Goal: Information Seeking & Learning: Learn about a topic

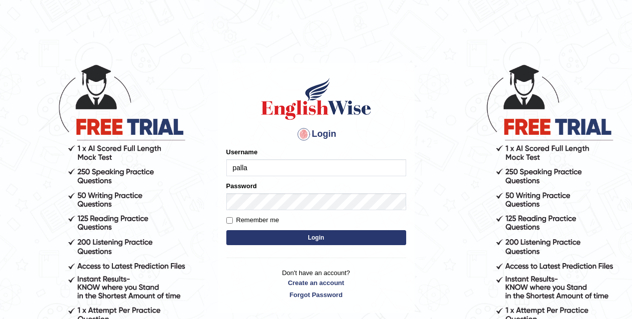
type input "pallavi_parramatta"
click at [296, 220] on div "Remember me" at bounding box center [316, 220] width 180 height 10
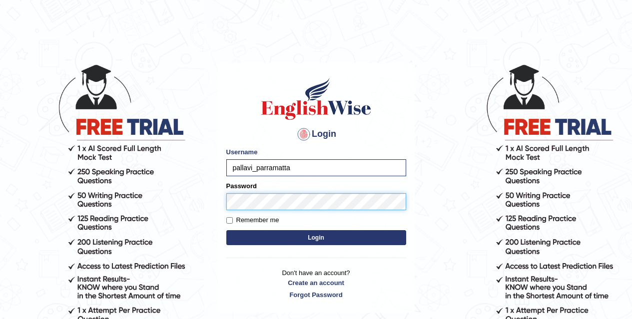
click at [226, 230] on button "Login" at bounding box center [316, 237] width 180 height 15
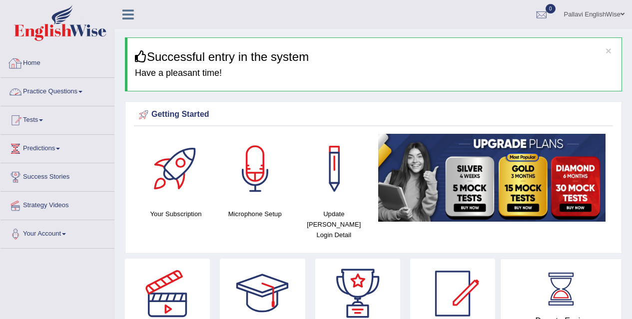
click at [58, 93] on link "Practice Questions" at bounding box center [57, 90] width 114 height 25
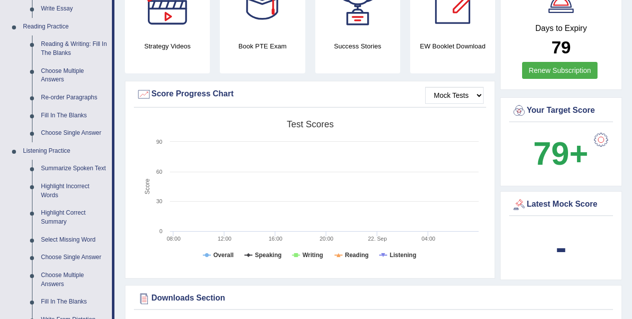
scroll to position [350, 0]
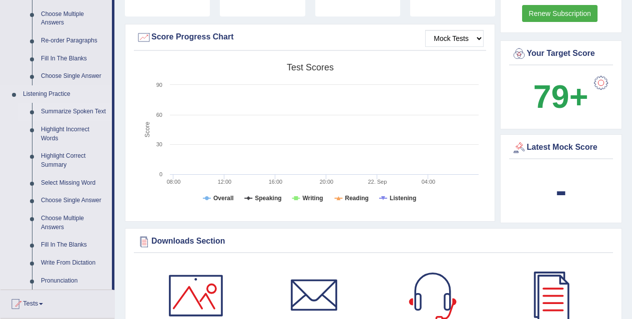
click at [80, 106] on link "Summarize Spoken Text" at bounding box center [73, 112] width 75 height 18
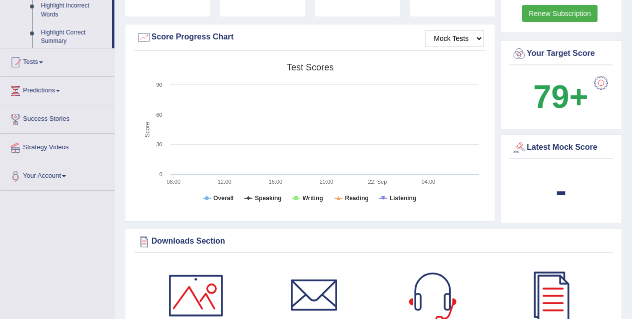
scroll to position [140, 0]
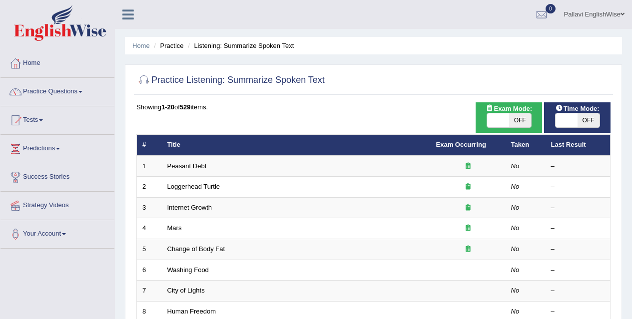
click at [517, 122] on span "OFF" at bounding box center [520, 120] width 22 height 14
checkbox input "true"
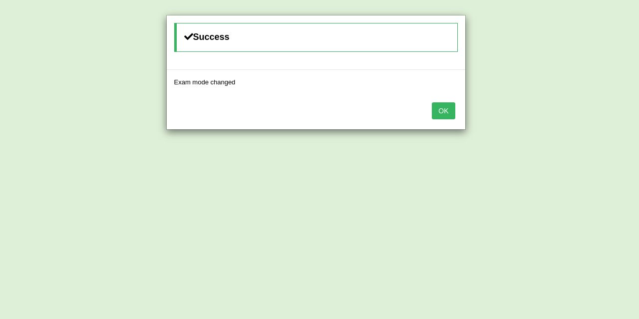
click at [437, 116] on button "OK" at bounding box center [443, 110] width 23 height 17
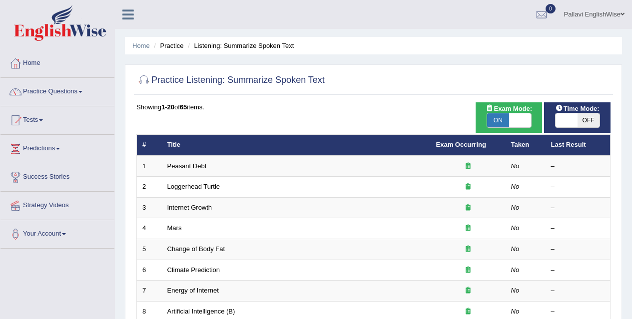
click at [592, 119] on span "OFF" at bounding box center [588, 120] width 22 height 14
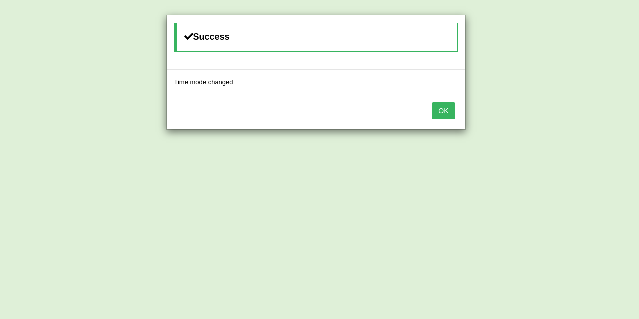
click at [444, 107] on button "OK" at bounding box center [443, 110] width 23 height 17
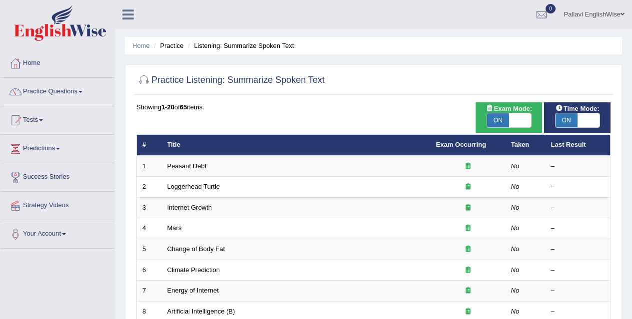
click at [571, 118] on span "ON" at bounding box center [566, 120] width 22 height 14
checkbox input "false"
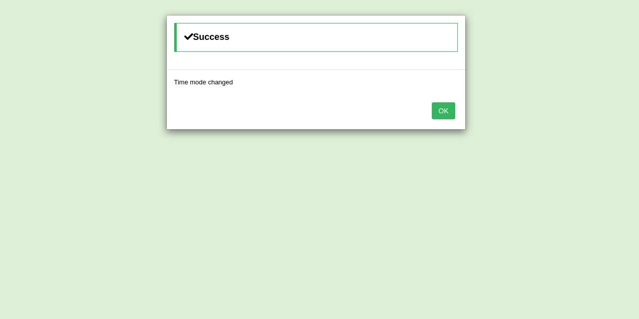
click at [447, 108] on button "OK" at bounding box center [443, 110] width 23 height 17
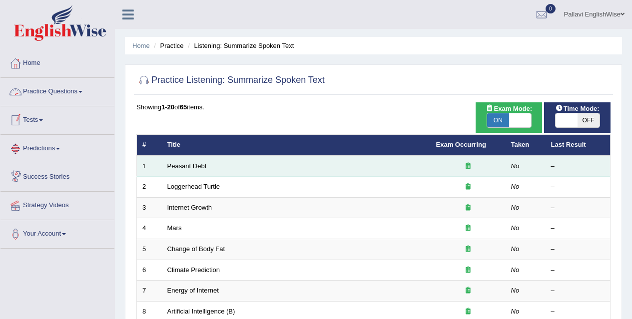
click at [184, 160] on td "Peasant Debt" at bounding box center [296, 166] width 269 height 21
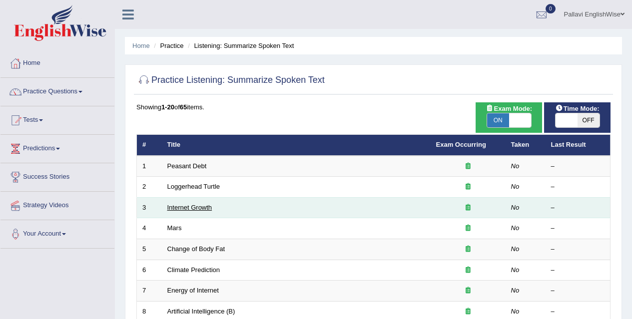
click at [204, 205] on link "Internet Growth" at bounding box center [189, 207] width 45 height 7
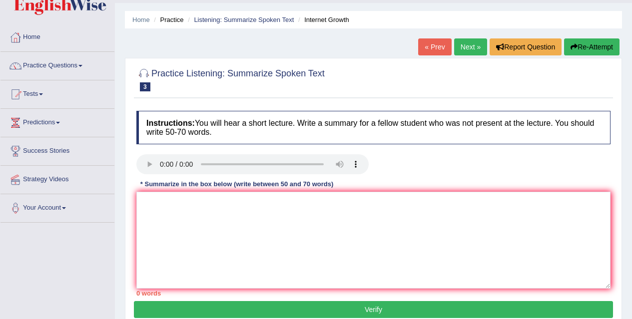
scroll to position [50, 0]
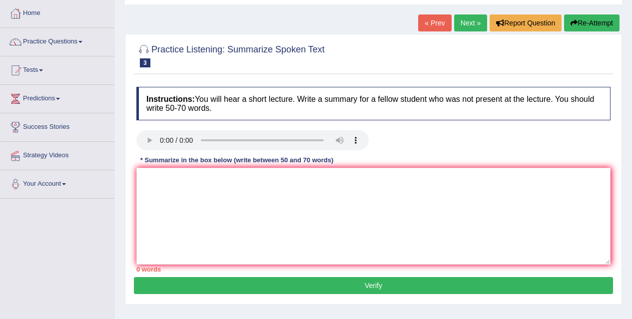
click at [476, 17] on link "Next »" at bounding box center [470, 22] width 33 height 17
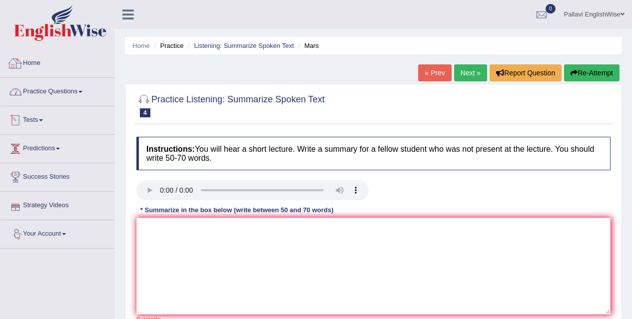
click at [57, 92] on link "Practice Questions" at bounding box center [57, 90] width 114 height 25
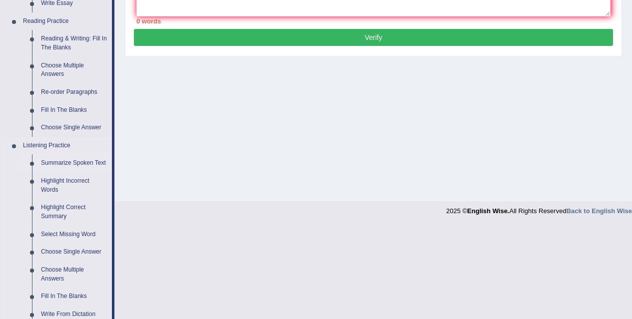
scroll to position [300, 0]
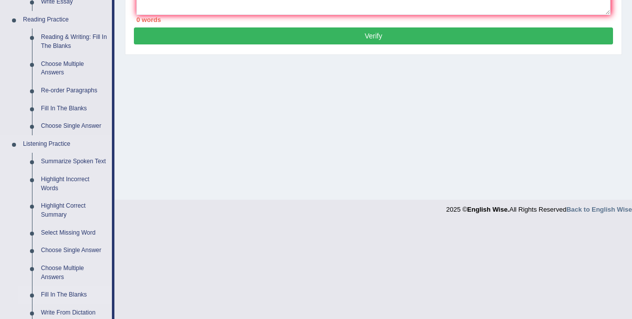
click at [59, 290] on link "Fill In The Blanks" at bounding box center [73, 295] width 75 height 18
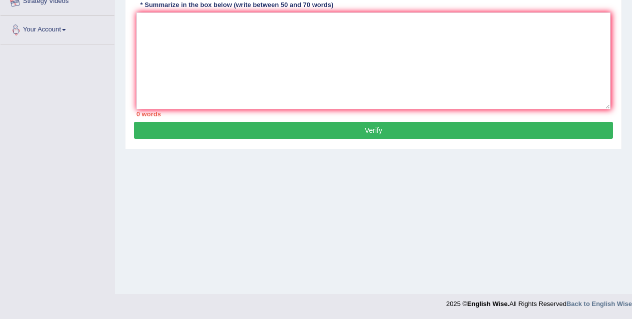
scroll to position [134, 0]
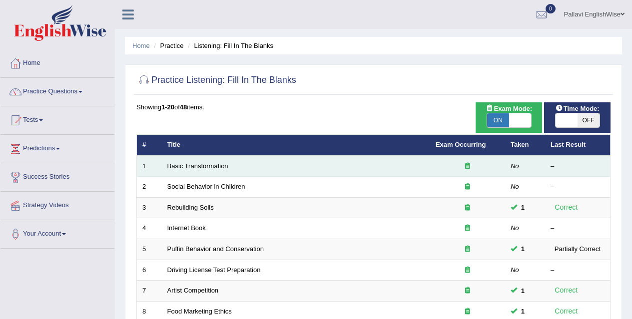
click at [212, 161] on td "Basic Transformation" at bounding box center [296, 166] width 268 height 21
click at [212, 164] on link "Basic Transformation" at bounding box center [197, 165] width 61 height 7
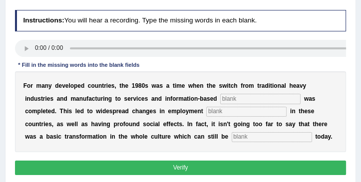
scroll to position [128, 0]
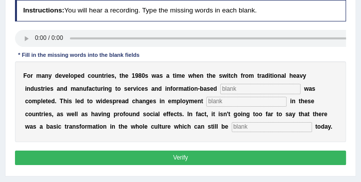
click at [220, 89] on input "text" at bounding box center [260, 89] width 80 height 10
type input "enterprise"
click at [206, 102] on input "text" at bounding box center [246, 102] width 80 height 10
type input "patterns"
click at [232, 126] on input "text" at bounding box center [272, 127] width 80 height 10
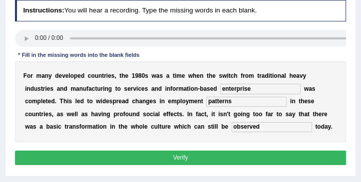
type input "observed"
click at [162, 159] on button "Verify" at bounding box center [181, 158] width 332 height 14
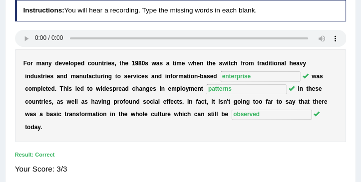
scroll to position [157, 0]
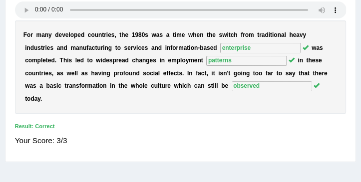
drag, startPoint x: 0, startPoint y: 193, endPoint x: 178, endPoint y: 90, distance: 206.1
click at [178, 90] on div "F o r m a n y d e v e l o p e d c o u n t r i e s , t h e 1 9 8 0 s w a s a t i…" at bounding box center [181, 66] width 332 height 93
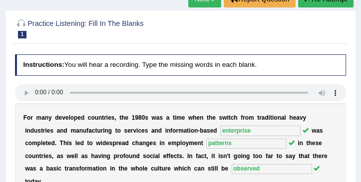
scroll to position [42, 0]
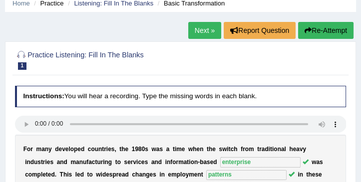
click at [211, 31] on link "Next »" at bounding box center [204, 30] width 33 height 17
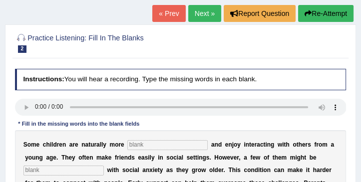
scroll to position [57, 0]
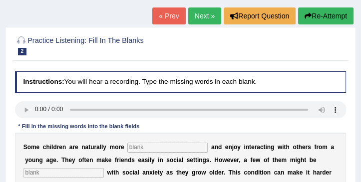
click at [194, 14] on link "Next »" at bounding box center [204, 15] width 33 height 17
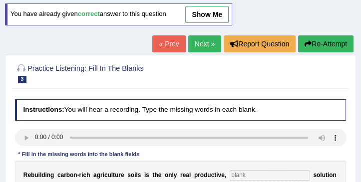
scroll to position [28, 0]
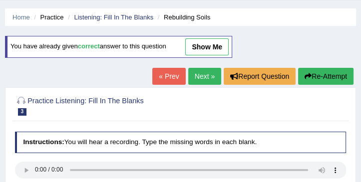
click at [202, 72] on link "Next »" at bounding box center [204, 76] width 33 height 17
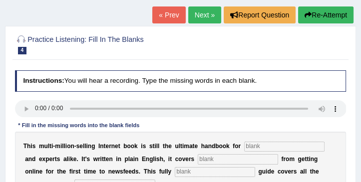
scroll to position [57, 0]
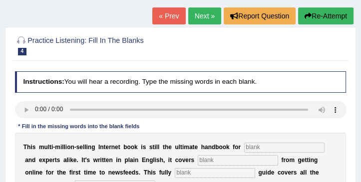
click at [199, 14] on link "Next »" at bounding box center [204, 15] width 33 height 17
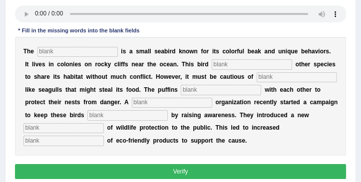
scroll to position [171, 0]
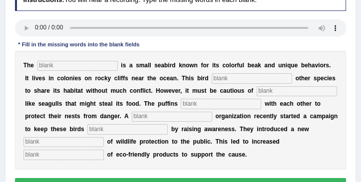
click at [48, 65] on input "text" at bounding box center [77, 66] width 80 height 10
click at [105, 65] on input "text" at bounding box center [77, 66] width 80 height 10
type input "puffin"
click at [229, 79] on input "text" at bounding box center [252, 78] width 80 height 10
type input "allows"
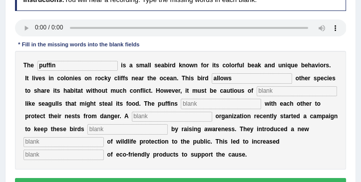
click at [257, 96] on input "text" at bounding box center [297, 91] width 80 height 10
type input "predators"
click at [181, 109] on input "text" at bounding box center [221, 104] width 80 height 10
type input "collaborate"
click at [132, 122] on input "text" at bounding box center [172, 117] width 80 height 10
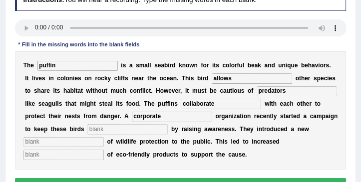
type input "corporate"
click at [44, 147] on div "T h e puffin i s a s m a l l s e a b i r d k n o w n f o r i t s c o l o r f u …" at bounding box center [181, 110] width 332 height 119
click at [87, 134] on input "text" at bounding box center [127, 129] width 80 height 10
type input "safe"
click at [104, 139] on input "text" at bounding box center [63, 142] width 80 height 10
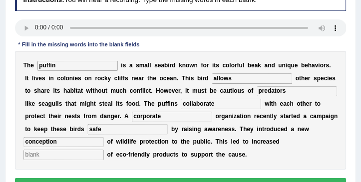
type input "conception"
click at [104, 152] on input "text" at bounding box center [63, 155] width 80 height 10
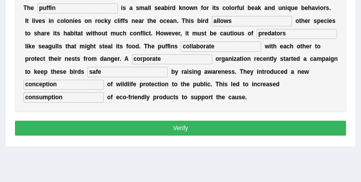
type input "consumption"
click at [144, 135] on button "Verify" at bounding box center [181, 128] width 332 height 14
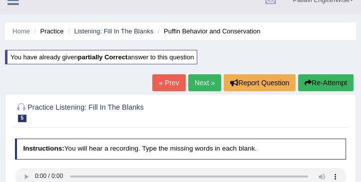
scroll to position [28, 0]
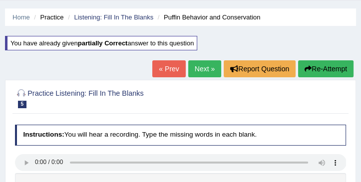
click at [194, 66] on link "Next »" at bounding box center [204, 68] width 33 height 17
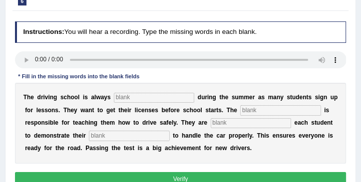
scroll to position [57, 0]
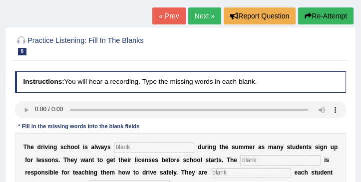
click at [211, 21] on link "Next »" at bounding box center [204, 15] width 33 height 17
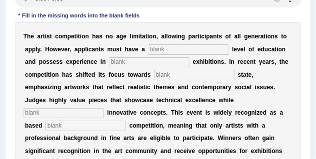
scroll to position [225, 0]
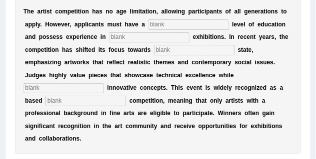
click at [194, 20] on input "text" at bounding box center [188, 24] width 80 height 10
type input "graduate"
click at [155, 38] on input "text" at bounding box center [149, 37] width 80 height 10
type input "sculpture"
click at [183, 48] on input "text" at bounding box center [194, 50] width 80 height 10
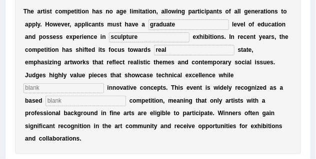
type input "real"
click at [82, 89] on input "text" at bounding box center [63, 88] width 80 height 10
type input "incorporating"
click at [70, 102] on input "text" at bounding box center [85, 101] width 80 height 10
type input "profession"
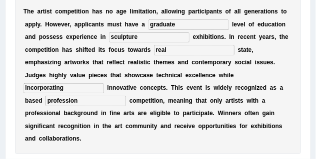
click at [195, 23] on input "graduate" at bounding box center [188, 24] width 80 height 10
type input "graduate"
drag, startPoint x: 167, startPoint y: 99, endPoint x: 185, endPoint y: 126, distance: 32.4
click at [185, 126] on div "T h e a r t i s t c o m p e t i t i o n h a s n o a g e l i m i t a t i o n , a…" at bounding box center [158, 75] width 286 height 157
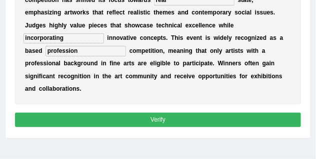
click at [166, 126] on button "Verify" at bounding box center [158, 120] width 286 height 14
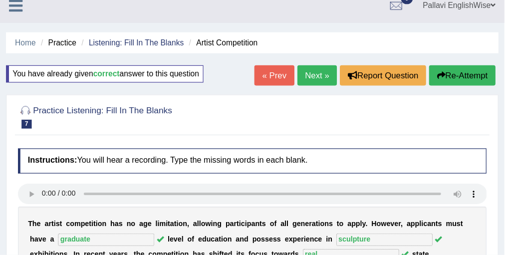
scroll to position [0, 0]
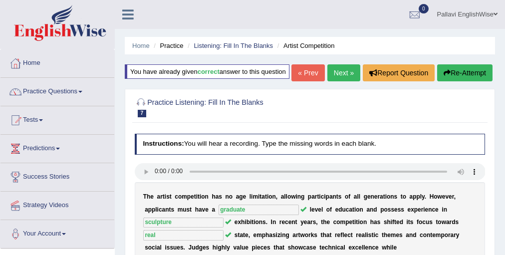
drag, startPoint x: 394, startPoint y: 0, endPoint x: 36, endPoint y: 88, distance: 367.8
click at [36, 88] on link "Practice Questions" at bounding box center [57, 90] width 114 height 25
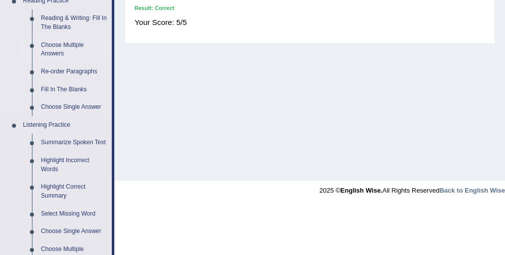
scroll to position [320, 0]
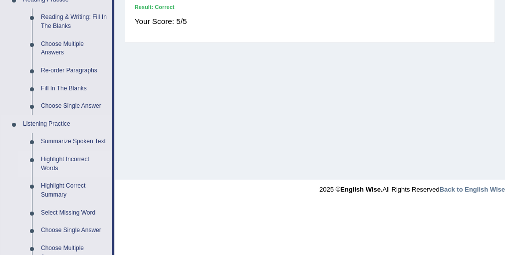
click at [60, 158] on link "Highlight Incorrect Words" at bounding box center [73, 164] width 75 height 26
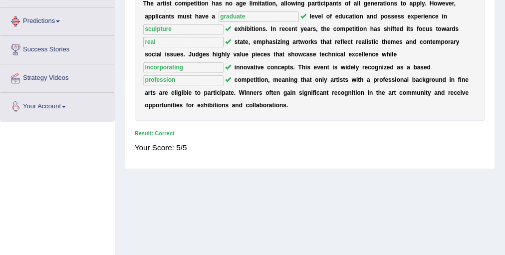
scroll to position [269, 0]
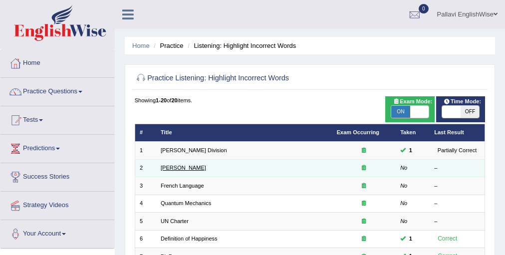
click at [178, 168] on link "[PERSON_NAME]" at bounding box center [183, 168] width 45 height 6
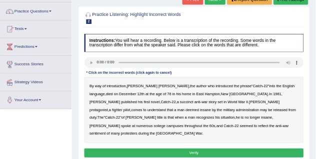
scroll to position [120, 0]
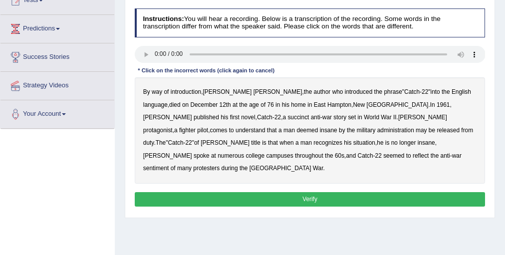
click at [168, 90] on b "of" at bounding box center [166, 91] width 5 height 7
click at [180, 90] on b "introduction" at bounding box center [186, 91] width 30 height 7
click at [254, 88] on b "[PERSON_NAME]" at bounding box center [278, 91] width 49 height 7
click at [314, 92] on b "author" at bounding box center [322, 91] width 17 height 7
click at [281, 88] on div "By way of introduction , [PERSON_NAME] , the author who introduced the phrase "…" at bounding box center [310, 130] width 351 height 106
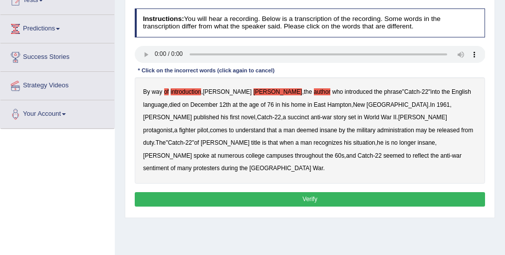
click at [345, 91] on b "introduced" at bounding box center [359, 91] width 28 height 7
click at [357, 95] on div "By way of introduction , [PERSON_NAME] , the author who introduced the phrase "…" at bounding box center [310, 130] width 351 height 106
click at [347, 109] on div "By way of introduction , [PERSON_NAME] , the author who introduced the phrase "…" at bounding box center [310, 130] width 351 height 106
click at [227, 127] on b "comes" at bounding box center [218, 130] width 17 height 7
click at [323, 126] on div "By way of introduction , [PERSON_NAME] , the author who introduced the phrase "…" at bounding box center [310, 130] width 351 height 106
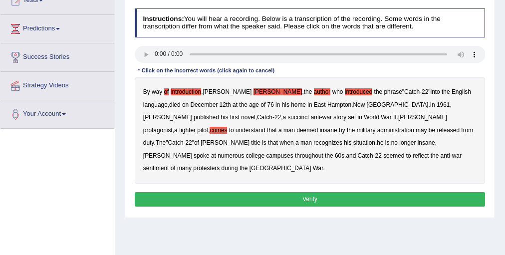
click at [462, 131] on b "from" at bounding box center [468, 130] width 12 height 7
click at [166, 90] on b "of" at bounding box center [166, 91] width 5 height 7
click at [185, 93] on b "introduction" at bounding box center [186, 91] width 30 height 7
click at [235, 87] on div "By way of introduction , [PERSON_NAME] , the author who introduced the phrase "…" at bounding box center [310, 130] width 351 height 106
click at [254, 91] on b "[PERSON_NAME]" at bounding box center [278, 91] width 49 height 7
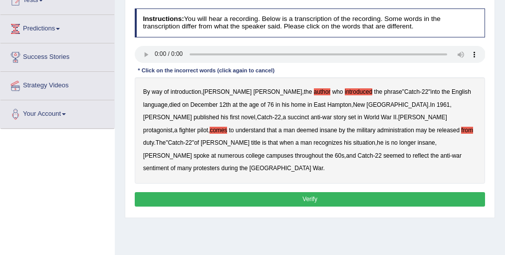
click at [314, 91] on b "author" at bounding box center [322, 91] width 17 height 7
click at [345, 92] on b "introduced" at bounding box center [359, 91] width 28 height 7
click at [462, 127] on b "from" at bounding box center [468, 130] width 12 height 7
click at [227, 127] on b "comes" at bounding box center [218, 130] width 17 height 7
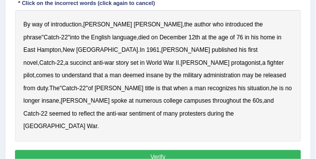
scroll to position [170, 0]
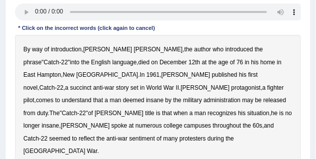
click at [218, 62] on b "age" at bounding box center [223, 62] width 10 height 7
click at [212, 73] on b "published" at bounding box center [224, 74] width 25 height 7
click at [91, 84] on b "succinct" at bounding box center [80, 87] width 21 height 7
click at [34, 97] on b "pilot" at bounding box center [28, 100] width 11 height 7
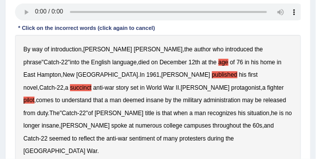
click at [203, 97] on b "administration" at bounding box center [221, 100] width 37 height 7
click at [247, 113] on b "situation" at bounding box center [258, 113] width 22 height 7
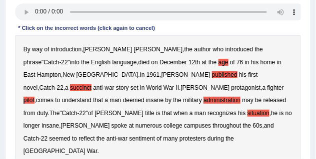
click at [94, 135] on b "reflect" at bounding box center [86, 138] width 16 height 7
click at [218, 64] on b "age" at bounding box center [223, 62] width 10 height 7
click at [212, 75] on b "published" at bounding box center [224, 74] width 25 height 7
click at [34, 97] on b "pilot" at bounding box center [28, 100] width 11 height 7
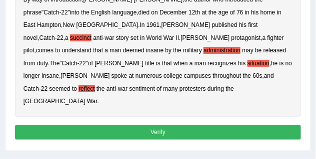
click at [144, 125] on button "Verify" at bounding box center [158, 132] width 286 height 14
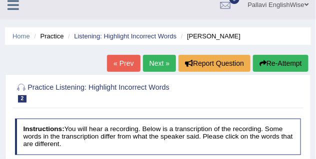
scroll to position [7, 0]
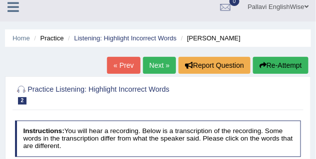
click at [289, 64] on button "Re-Attempt" at bounding box center [280, 65] width 55 height 17
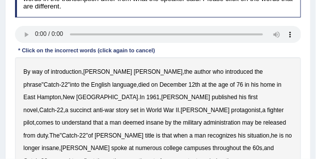
scroll to position [182, 0]
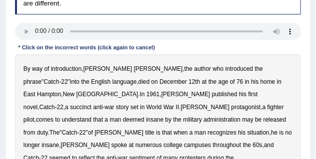
click at [218, 81] on b "age" at bounding box center [223, 81] width 10 height 7
click at [91, 104] on b "succinct" at bounding box center [80, 107] width 21 height 7
click at [203, 119] on b "administration" at bounding box center [221, 119] width 37 height 7
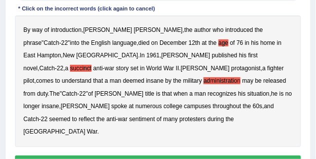
scroll to position [232, 0]
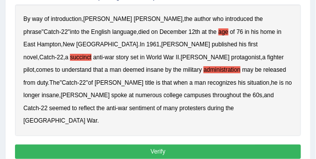
click at [163, 145] on button "Verify" at bounding box center [158, 152] width 286 height 14
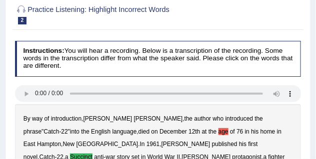
scroll to position [37, 0]
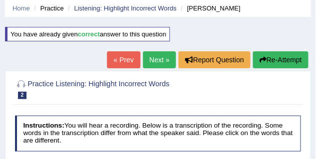
click at [160, 57] on link "Next »" at bounding box center [159, 59] width 33 height 17
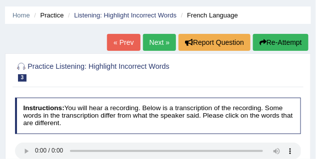
scroll to position [25, 0]
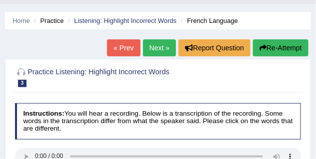
click at [157, 41] on link "Next »" at bounding box center [159, 47] width 33 height 17
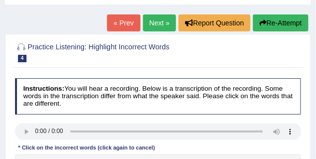
scroll to position [50, 0]
click at [164, 23] on link "Next »" at bounding box center [159, 22] width 33 height 17
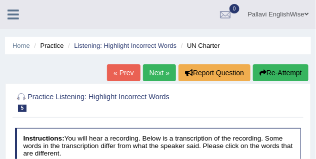
click at [159, 74] on link "Next »" at bounding box center [159, 72] width 33 height 17
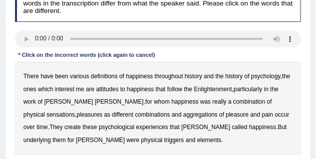
scroll to position [200, 0]
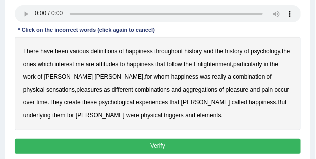
click at [270, 53] on b "psychology" at bounding box center [265, 51] width 29 height 7
click at [66, 64] on b "interest" at bounding box center [64, 64] width 19 height 7
click at [108, 63] on b "attitudes" at bounding box center [107, 64] width 22 height 7
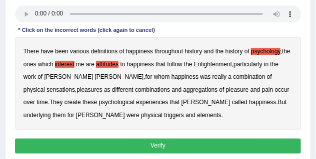
click at [205, 65] on b "Enlightenment" at bounding box center [213, 64] width 38 height 7
click at [75, 86] on b "sensations" at bounding box center [60, 89] width 28 height 7
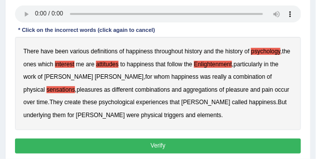
click at [183, 89] on b "aggregations" at bounding box center [200, 89] width 34 height 7
click at [64, 103] on b "create" at bounding box center [72, 102] width 16 height 7
click at [51, 112] on b "underlying" at bounding box center [36, 115] width 27 height 7
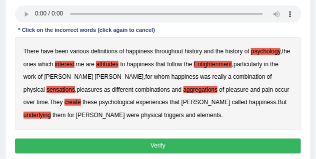
click at [197, 117] on b "elements" at bounding box center [209, 115] width 24 height 7
click at [274, 49] on b "psychology" at bounding box center [265, 51] width 29 height 7
click at [256, 53] on b "psychology" at bounding box center [265, 51] width 29 height 7
click at [66, 64] on b "interest" at bounding box center [64, 64] width 19 height 7
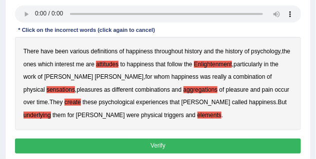
click at [51, 112] on b "underlying" at bounding box center [36, 115] width 27 height 7
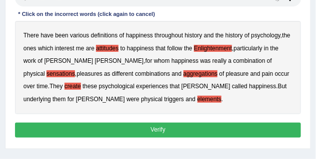
scroll to position [225, 0]
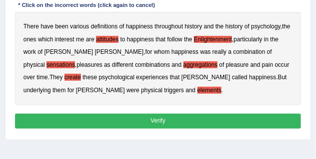
click at [180, 118] on button "Verify" at bounding box center [158, 121] width 286 height 14
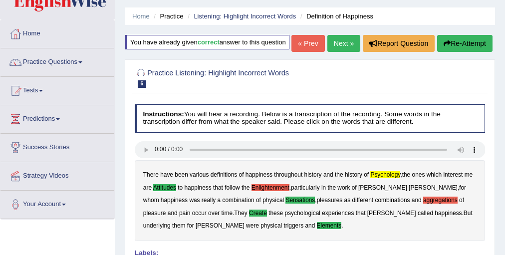
scroll to position [0, 0]
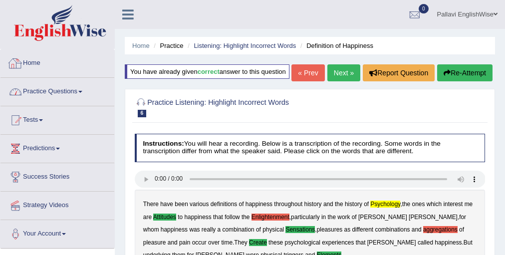
click at [67, 94] on link "Practice Questions" at bounding box center [57, 90] width 114 height 25
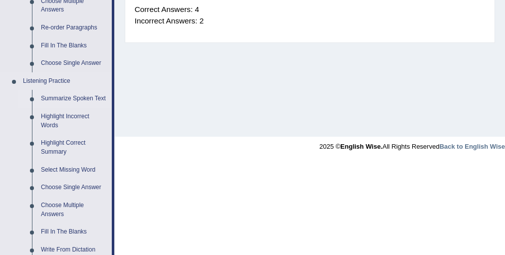
scroll to position [440, 0]
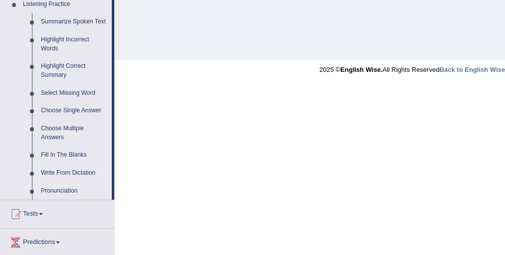
click at [74, 159] on link "Write From Dictation" at bounding box center [73, 173] width 75 height 18
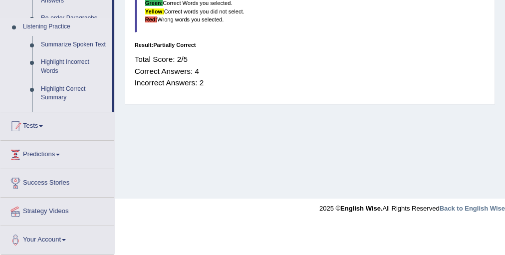
scroll to position [269, 0]
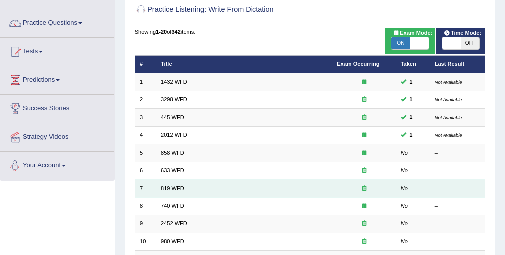
scroll to position [80, 0]
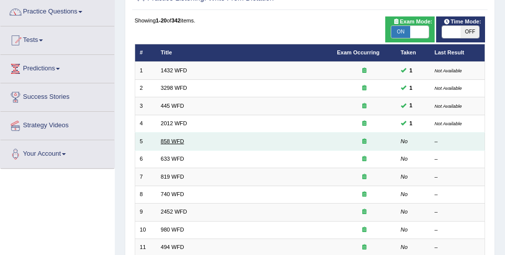
click at [179, 138] on link "858 WFD" at bounding box center [172, 141] width 23 height 6
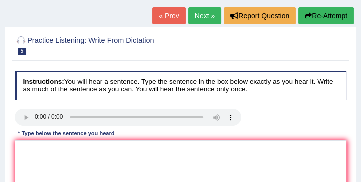
scroll to position [85, 0]
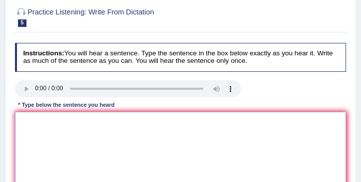
click at [71, 125] on textarea at bounding box center [181, 153] width 332 height 82
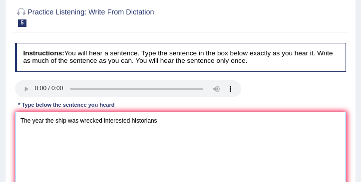
click at [101, 120] on textarea "The year the ship was wrecked interested historians" at bounding box center [181, 153] width 332 height 82
click at [119, 121] on textarea "The year the ship was wrecked of aqrtifacts interested historians" at bounding box center [181, 153] width 332 height 82
drag, startPoint x: 130, startPoint y: 122, endPoint x: 104, endPoint y: 128, distance: 26.3
click at [104, 128] on textarea "The year the ship was wrecked of artifacts interested historians" at bounding box center [181, 153] width 332 height 82
click at [66, 122] on textarea "The year the ship was wrecked interested historians" at bounding box center [181, 153] width 332 height 82
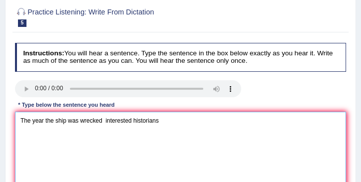
paste textarea "of artifacts"
click at [67, 123] on textarea "The year the shipof artifacts was wrecked interested historians" at bounding box center [181, 153] width 332 height 82
click at [65, 124] on textarea "The year the shipof artifacts was wrecked interested historians" at bounding box center [181, 153] width 332 height 82
click at [134, 122] on textarea "The year the ship of artifacts was wrecked interested historians" at bounding box center [181, 153] width 332 height 82
click at [195, 121] on textarea "The year the ship of artifacts was wrecked interested historians" at bounding box center [181, 153] width 332 height 82
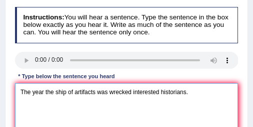
scroll to position [126, 0]
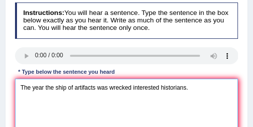
click at [31, 88] on textarea "The year the ship of artifacts was wrecked interested historians." at bounding box center [126, 120] width 223 height 82
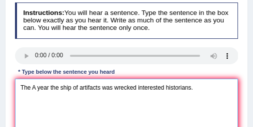
click at [58, 90] on textarea "The A year the ship of artifacts was wrecked interested historians." at bounding box center [126, 120] width 223 height 82
click at [103, 88] on textarea "The A year the a ship of artifacts was wrecked interested historians." at bounding box center [126, 120] width 223 height 82
click at [113, 88] on textarea "The A year the a ship of artifacts was wrecked interested historians." at bounding box center [126, 120] width 223 height 82
click at [106, 90] on textarea "The A year the a ship of artifacts was wrecked interested historians." at bounding box center [126, 120] width 223 height 82
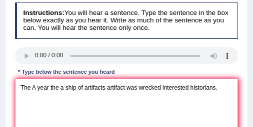
click at [138, 89] on textarea "The A year the a ship of artifacts artifact was wrecked interested historians." at bounding box center [126, 120] width 223 height 82
click at [76, 90] on textarea "The A year the a ship of artifacts artifact was wrecked interested historians." at bounding box center [126, 120] width 223 height 82
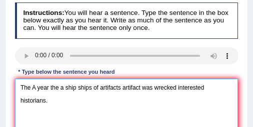
click at [152, 89] on textarea "The A year the a ship ships of artifacts artifact was wrecked interested histor…" at bounding box center [126, 120] width 223 height 82
click at [221, 89] on textarea "The A year the a ship ships of artifacts artifact was were wrecked interested h…" at bounding box center [126, 120] width 223 height 82
click at [66, 101] on textarea "The A year the a ship ships of artifacts artifact was were wrecked interested i…" at bounding box center [126, 120] width 223 height 82
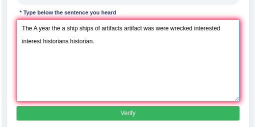
scroll to position [186, 0]
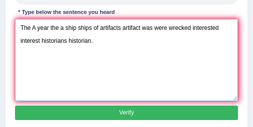
type textarea "The A year the a ship ships of artifacts artifact was were wrecked interested i…"
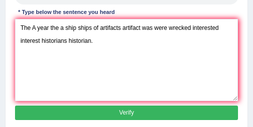
click at [84, 108] on button "Verify" at bounding box center [126, 113] width 223 height 14
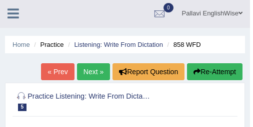
scroll to position [0, 0]
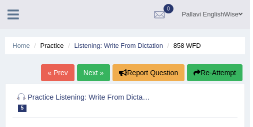
click at [86, 72] on link "Next »" at bounding box center [93, 72] width 33 height 17
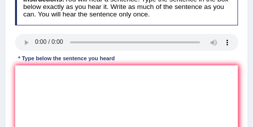
scroll to position [140, 0]
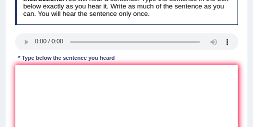
click at [239, 48] on div "Instructions: You will hear a sentence. Type the sentence in the box below exac…" at bounding box center [125, 79] width 227 height 189
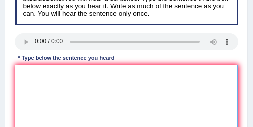
click at [62, 88] on textarea at bounding box center [126, 106] width 223 height 82
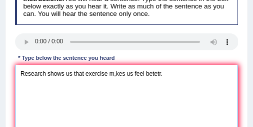
click at [116, 74] on textarea "Research shows us that exercise m,kes us feel betetr." at bounding box center [126, 106] width 223 height 82
click at [163, 72] on textarea "Research shows us that exercise makes us feel betetr." at bounding box center [126, 106] width 223 height 82
click at [64, 75] on textarea "Research shows us that exercise makes us feel better." at bounding box center [126, 106] width 223 height 82
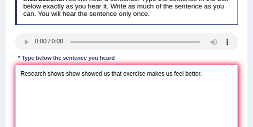
click at [145, 76] on textarea "Research shows show showed us that exercise makes us feel better." at bounding box center [126, 106] width 223 height 82
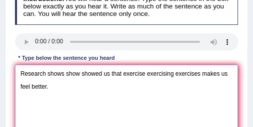
click at [219, 77] on textarea "Research shows show showed us that exercise exercising exercises makes us feel …" at bounding box center [126, 106] width 223 height 82
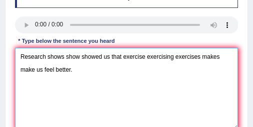
scroll to position [180, 0]
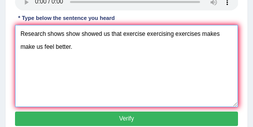
type textarea "Research shows show showed us that exercise exercising exercises makes make us …"
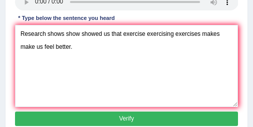
click at [129, 116] on button "Verify" at bounding box center [126, 119] width 223 height 14
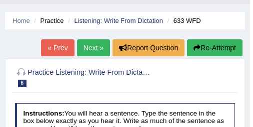
scroll to position [20, 0]
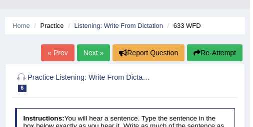
click at [82, 51] on link "Next »" at bounding box center [93, 52] width 33 height 17
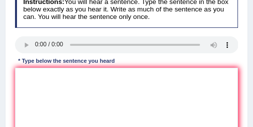
scroll to position [160, 0]
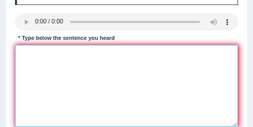
click at [79, 75] on textarea at bounding box center [126, 86] width 223 height 82
click at [37, 49] on textarea at bounding box center [126, 86] width 223 height 82
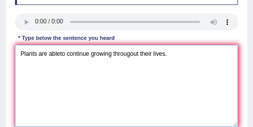
click at [58, 54] on textarea "Plants are ableto continue growing througout their lives." at bounding box center [126, 86] width 223 height 82
click at [132, 55] on textarea "Plants are able to continue growing througout their lives." at bounding box center [126, 86] width 223 height 82
click at [92, 55] on textarea "Plants are able to continue growing throughout their lives." at bounding box center [126, 86] width 223 height 82
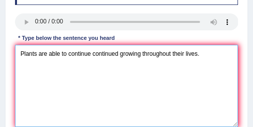
click at [36, 58] on textarea "Plants are able to continue continued growing throughout their lives." at bounding box center [126, 86] width 223 height 82
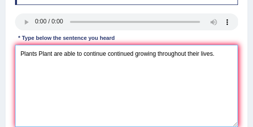
click at [62, 59] on textarea "Plants Plant are able to continue continued growing throughout their lives." at bounding box center [126, 86] width 223 height 82
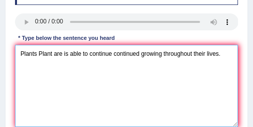
click at [205, 56] on textarea "Plants Plant are is able to continue continued growing throughout their lives." at bounding box center [126, 86] width 223 height 82
click at [226, 54] on textarea "Plants Plant are is able to continue continued growing throughout their its liv…" at bounding box center [126, 86] width 223 height 82
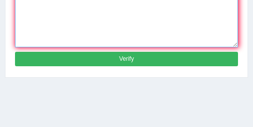
type textarea "Plants Plant are is able to continue continued growing throughout their its liv…"
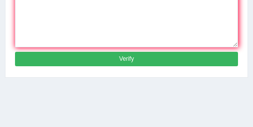
click at [155, 60] on button "Verify" at bounding box center [126, 59] width 223 height 14
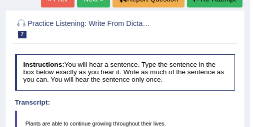
scroll to position [14, 0]
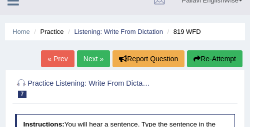
click at [85, 65] on link "Next »" at bounding box center [93, 58] width 33 height 17
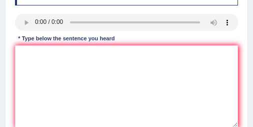
scroll to position [160, 0]
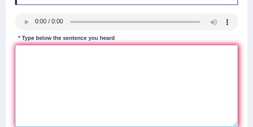
click at [36, 61] on textarea at bounding box center [126, 86] width 223 height 82
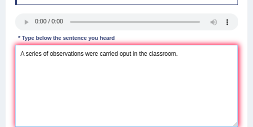
click at [128, 55] on textarea "A series of observations were carried oput in the classroom." at bounding box center [126, 86] width 223 height 82
click at [125, 54] on textarea "A series of observations were carried oput in the classroom." at bounding box center [126, 86] width 223 height 82
click at [98, 55] on textarea "A series of observations were carried out in the classroom." at bounding box center [126, 86] width 223 height 82
click at [40, 54] on textarea "A series of observations were was carried out in the classroom." at bounding box center [126, 86] width 223 height 82
click at [83, 57] on textarea "A series of observations were was carried out in the classroom." at bounding box center [126, 86] width 223 height 82
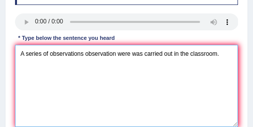
click at [191, 57] on textarea "A series of observations observation were was carried out in the classroom." at bounding box center [126, 86] width 223 height 82
click at [222, 56] on textarea "A series of observations observation were was carried out in the a classroom." at bounding box center [126, 86] width 223 height 82
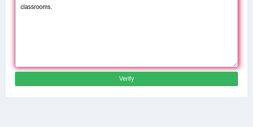
type textarea "A series of observations observation were was carried out in the a classroom cl…"
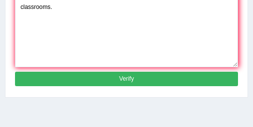
click at [134, 77] on button "Verify" at bounding box center [126, 79] width 223 height 14
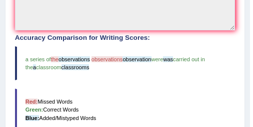
scroll to position [278, 0]
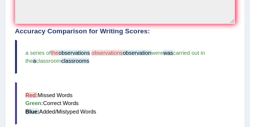
click at [54, 51] on span "the" at bounding box center [54, 53] width 7 height 6
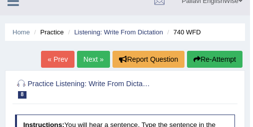
scroll to position [0, 0]
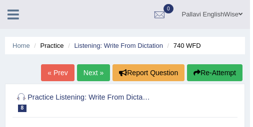
click at [78, 73] on link "Next »" at bounding box center [93, 72] width 33 height 17
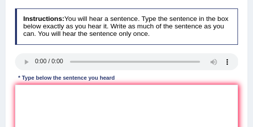
scroll to position [140, 0]
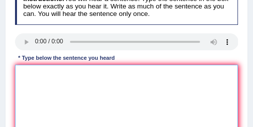
click at [43, 85] on textarea at bounding box center [126, 106] width 223 height 82
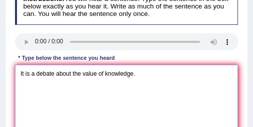
click at [54, 77] on textarea "It is a debate about the value of knowledge." at bounding box center [126, 106] width 223 height 82
click at [93, 76] on textarea "It is a debate debates about the value of knowledge." at bounding box center [126, 106] width 223 height 82
click at [119, 76] on textarea "It is a debate debates about the value of knowledge." at bounding box center [126, 106] width 223 height 82
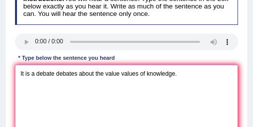
click at [147, 76] on textarea "It is a debate debates about the value values of knowledge." at bounding box center [126, 106] width 223 height 82
click at [36, 75] on textarea "It is a debate debates about the value values of the knowledge." at bounding box center [126, 106] width 223 height 82
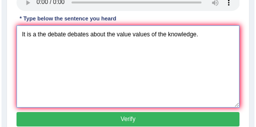
scroll to position [180, 0]
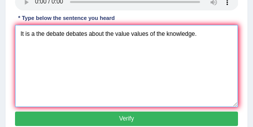
type textarea "It is a the debate debates about the value values of the knowledge."
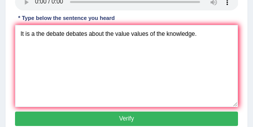
click at [149, 122] on button "Verify" at bounding box center [126, 119] width 223 height 14
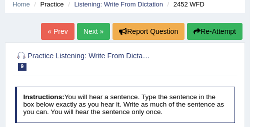
scroll to position [20, 0]
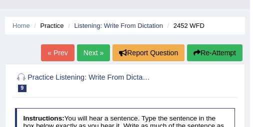
click at [87, 56] on link "Next »" at bounding box center [93, 52] width 33 height 17
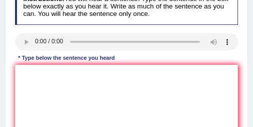
scroll to position [160, 0]
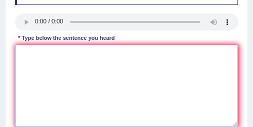
click at [40, 75] on textarea at bounding box center [126, 86] width 223 height 82
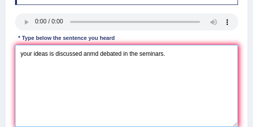
click at [23, 55] on textarea "your ideas is discussed anmd debated in the seminars." at bounding box center [126, 86] width 223 height 82
click at [53, 54] on textarea "Your ideas is discussed anmd debated in the seminars." at bounding box center [126, 86] width 223 height 82
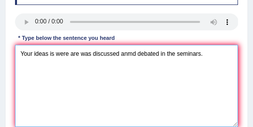
click at [49, 55] on textarea "Your ideas is were are was discussed anmd debated in the seminars." at bounding box center [126, 86] width 223 height 82
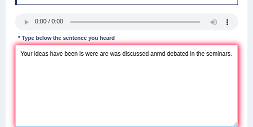
click at [161, 57] on textarea "Your ideas have been is were are was discussed anmd debated in the seminars." at bounding box center [126, 86] width 223 height 82
click at [224, 54] on textarea "Your ideas have been is were are was discussed and debated in the seminars." at bounding box center [126, 86] width 223 height 82
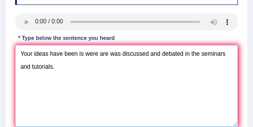
click at [31, 68] on textarea "Your ideas have been is were are was discussed and debated in the seminars and …" at bounding box center [126, 86] width 223 height 82
click at [51, 56] on textarea "Your ideas have been is were are was discussed and debated in the seminars and …" at bounding box center [126, 86] width 223 height 82
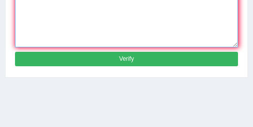
type textarea "Your ideas idea have been is were are was discussed and debated in the seminars…"
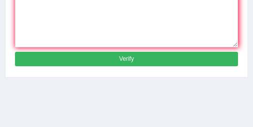
click at [72, 59] on button "Verify" at bounding box center [126, 59] width 223 height 14
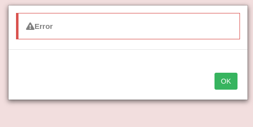
scroll to position [194, 0]
click at [235, 78] on button "OK" at bounding box center [225, 81] width 23 height 17
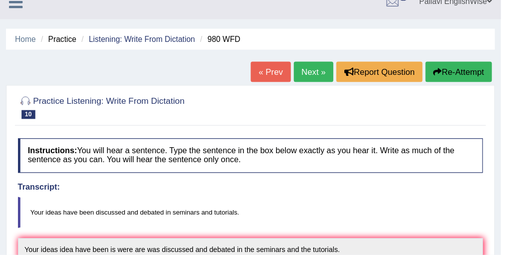
scroll to position [0, 0]
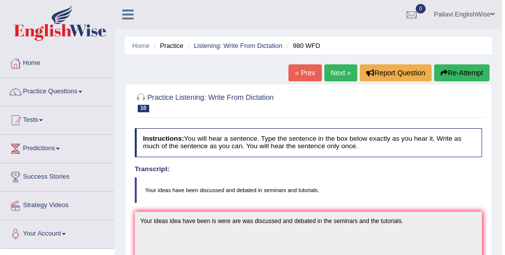
drag, startPoint x: 15, startPoint y: 1, endPoint x: 84, endPoint y: 88, distance: 111.2
click at [84, 88] on link "Practice Questions" at bounding box center [57, 90] width 114 height 25
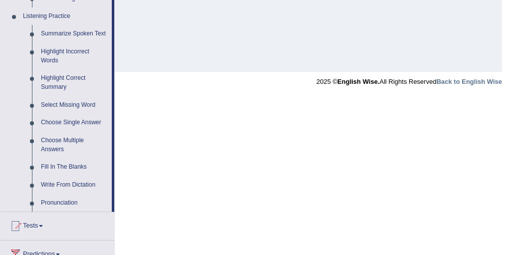
scroll to position [440, 0]
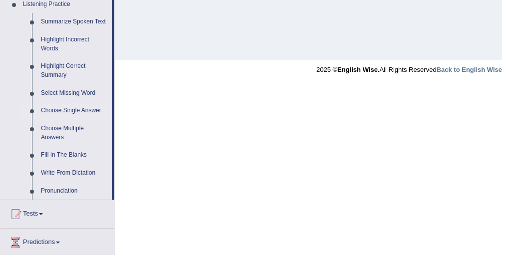
click at [64, 112] on link "Choose Single Answer" at bounding box center [73, 111] width 75 height 18
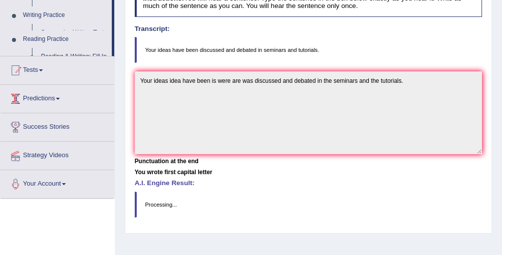
scroll to position [114, 0]
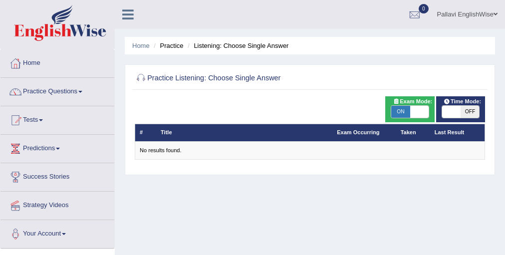
click at [397, 108] on span "ON" at bounding box center [401, 112] width 18 height 12
checkbox input "false"
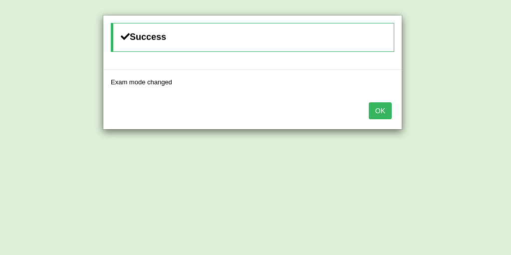
click at [371, 108] on button "OK" at bounding box center [380, 110] width 23 height 17
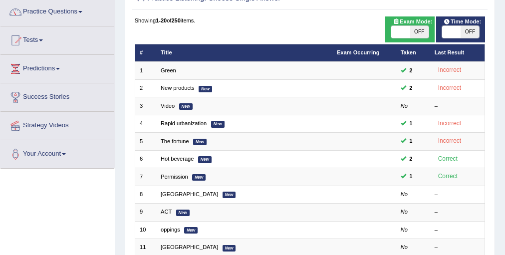
scroll to position [200, 0]
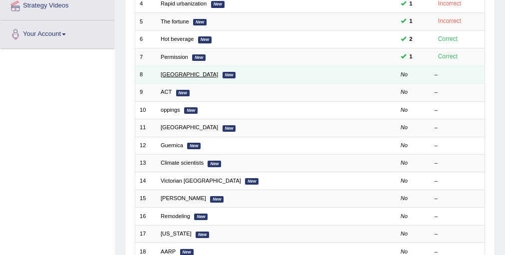
click at [166, 74] on link "Mauritius" at bounding box center [189, 74] width 57 height 6
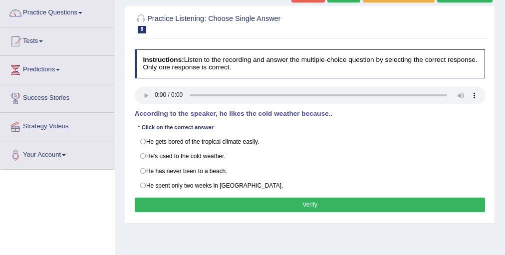
scroll to position [80, 0]
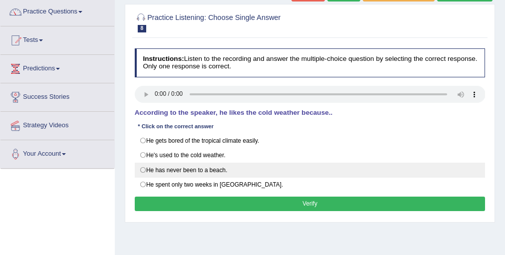
click at [204, 174] on label "He has never been to a beach." at bounding box center [310, 170] width 351 height 15
radio input "true"
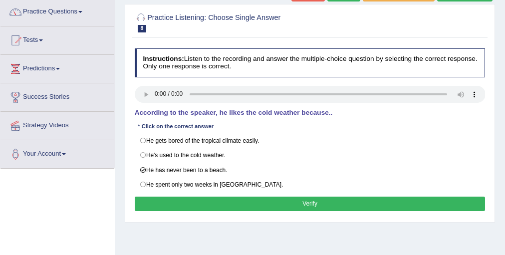
click at [188, 198] on button "Verify" at bounding box center [310, 204] width 351 height 14
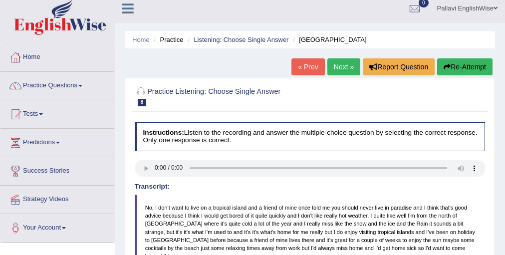
scroll to position [0, 0]
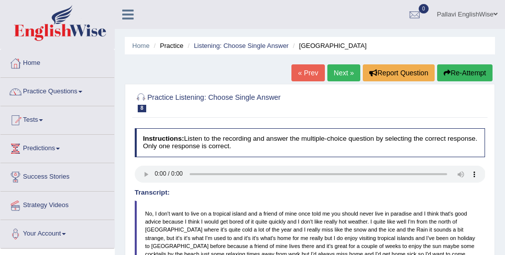
click at [338, 68] on link "Next »" at bounding box center [344, 72] width 33 height 17
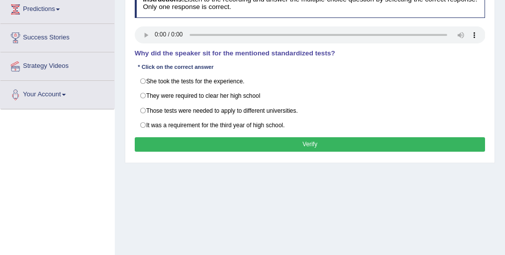
scroll to position [80, 0]
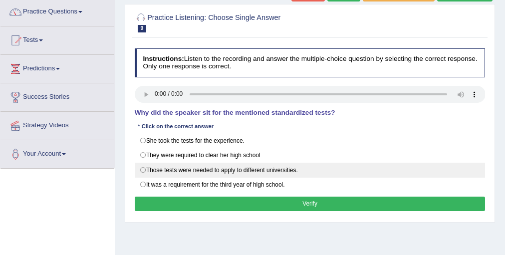
click at [169, 165] on label "Those tests were needed to apply to different universities." at bounding box center [310, 170] width 351 height 15
radio input "true"
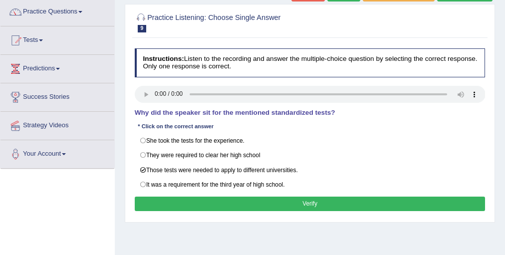
click at [239, 197] on button "Verify" at bounding box center [310, 204] width 351 height 14
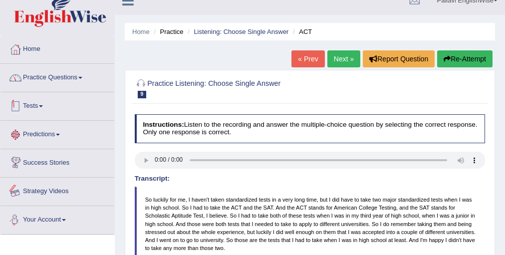
scroll to position [0, 0]
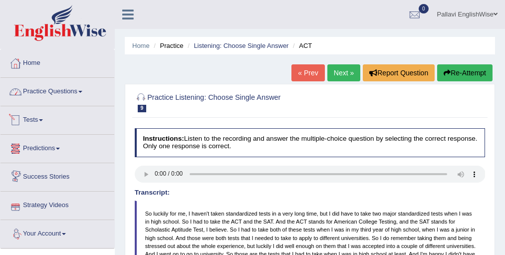
click at [53, 92] on link "Practice Questions" at bounding box center [57, 90] width 114 height 25
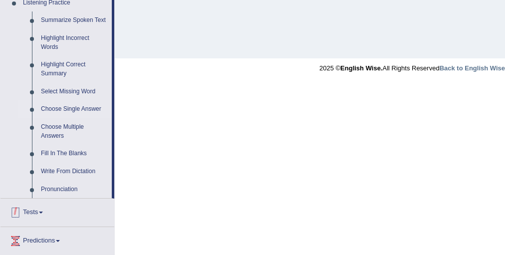
scroll to position [440, 0]
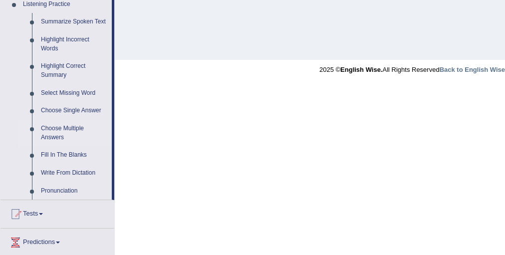
click at [79, 129] on link "Choose Multiple Answers" at bounding box center [73, 133] width 75 height 26
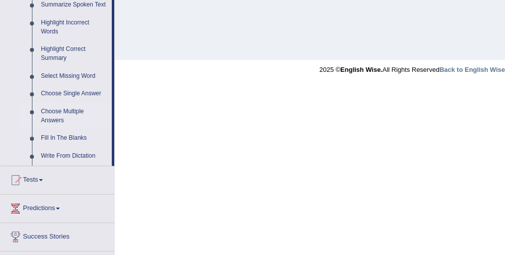
scroll to position [269, 0]
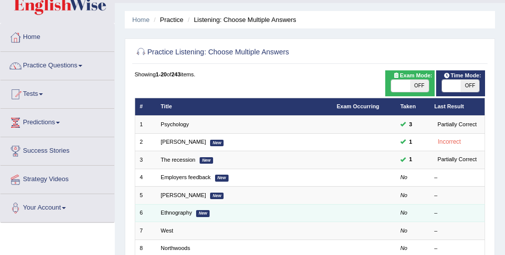
scroll to position [40, 0]
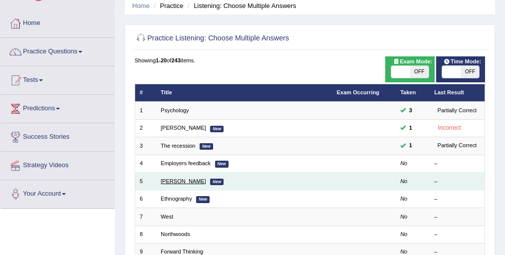
click at [161, 184] on link "McAuliffe" at bounding box center [183, 181] width 45 height 6
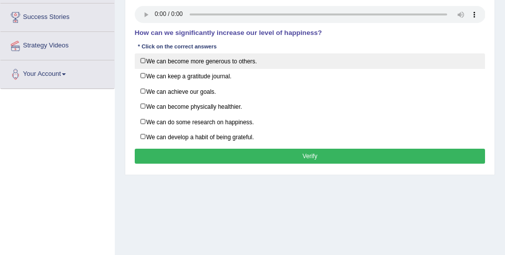
click at [154, 62] on label "We can become more generous to others." at bounding box center [310, 60] width 351 height 15
checkbox input "true"
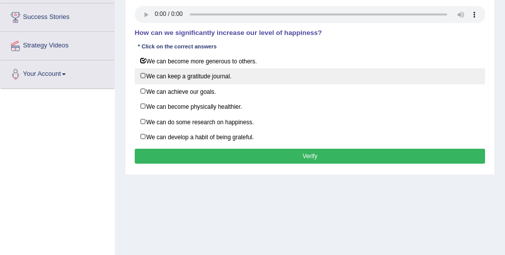
click at [154, 71] on label "We can keep a gratitude journal." at bounding box center [310, 75] width 351 height 15
checkbox input "true"
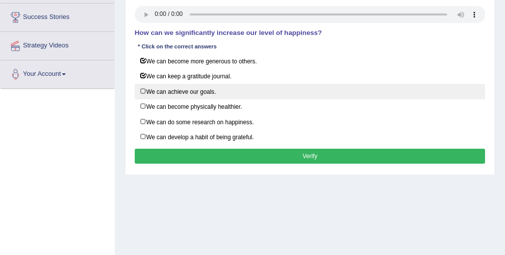
click at [156, 95] on label "We can achieve our goals." at bounding box center [310, 91] width 351 height 15
checkbox input "true"
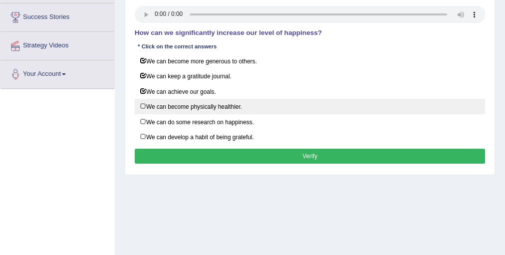
click at [158, 108] on label "We can become physically healthier." at bounding box center [310, 106] width 351 height 15
checkbox input "true"
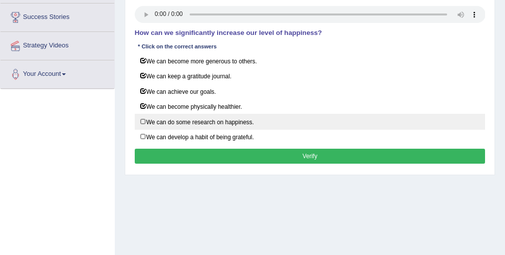
click at [158, 115] on label "We can do some research on happiness." at bounding box center [310, 121] width 351 height 15
click at [156, 124] on label "We can do some research on happiness." at bounding box center [310, 121] width 351 height 15
checkbox input "false"
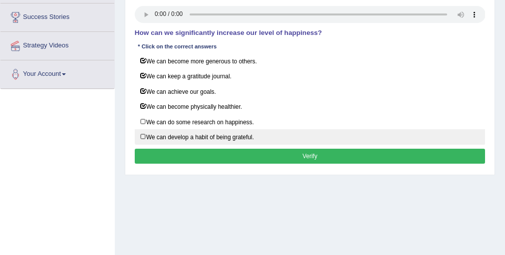
click at [155, 134] on label "We can develop a habit of being grateful." at bounding box center [310, 136] width 351 height 15
checkbox input "true"
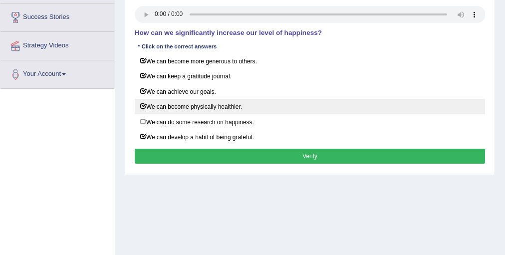
click at [163, 105] on label "We can become physically healthier." at bounding box center [310, 106] width 351 height 15
checkbox input "false"
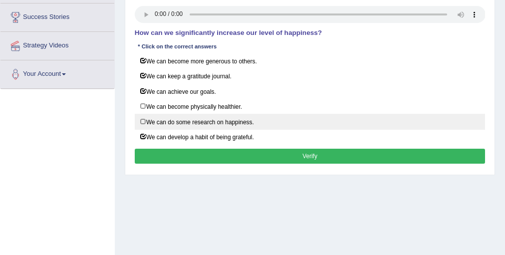
click at [155, 117] on label "We can do some research on happiness." at bounding box center [310, 121] width 351 height 15
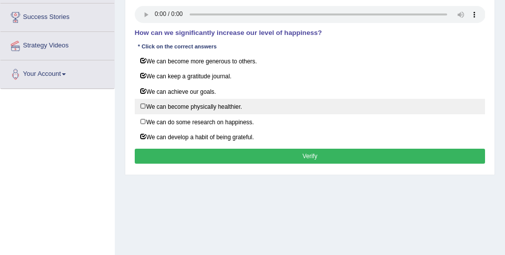
checkbox input "true"
click at [161, 101] on label "We can become physically healthier." at bounding box center [310, 106] width 351 height 15
checkbox input "true"
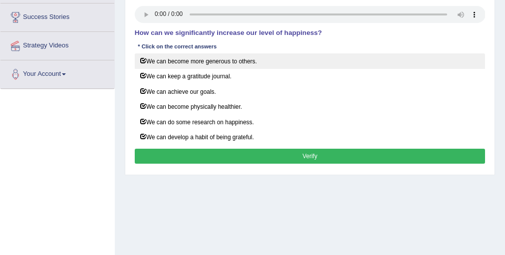
click at [186, 62] on label "We can become more generous to others." at bounding box center [310, 60] width 351 height 15
checkbox input "false"
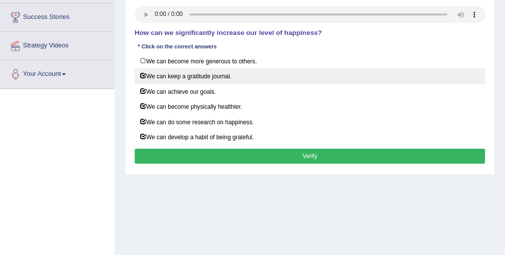
click at [170, 77] on label "We can keep a gratitude journal." at bounding box center [310, 75] width 351 height 15
checkbox input "false"
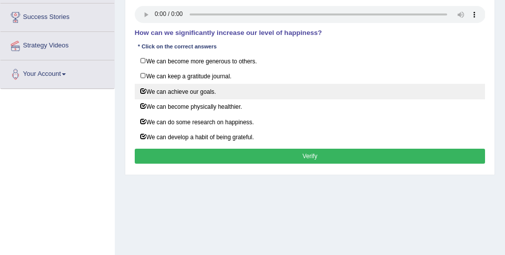
click at [166, 95] on label "We can achieve our goals." at bounding box center [310, 91] width 351 height 15
checkbox input "false"
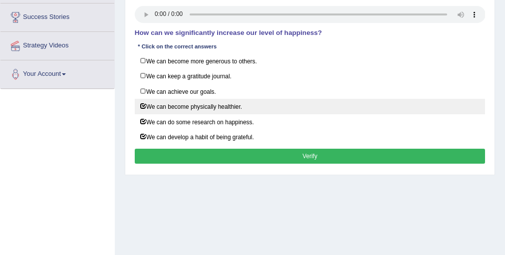
click at [166, 106] on label "We can become physically healthier." at bounding box center [310, 106] width 351 height 15
checkbox input "false"
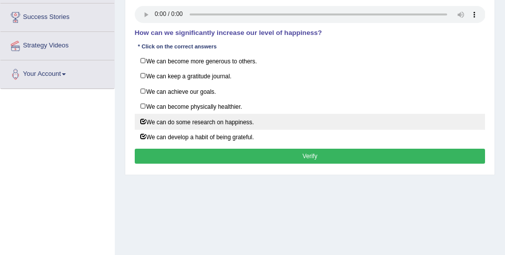
click at [164, 114] on label "We can do some research on happiness." at bounding box center [310, 121] width 351 height 15
checkbox input "false"
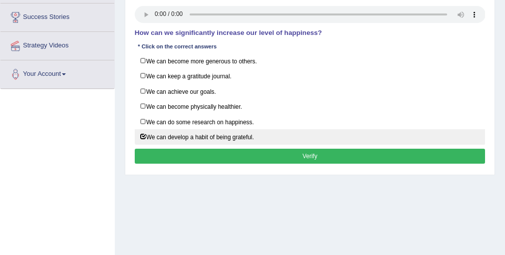
click at [161, 135] on label "We can develop a habit of being grateful." at bounding box center [310, 136] width 351 height 15
checkbox input "false"
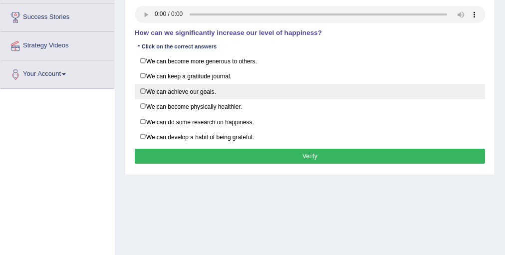
click at [164, 92] on label "We can achieve our goals." at bounding box center [310, 91] width 351 height 15
checkbox input "true"
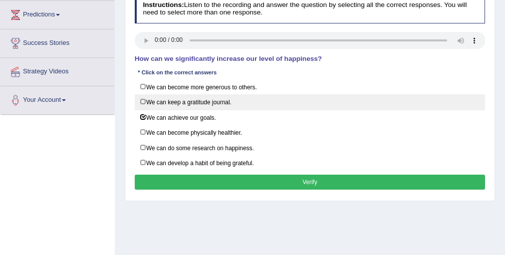
scroll to position [120, 0]
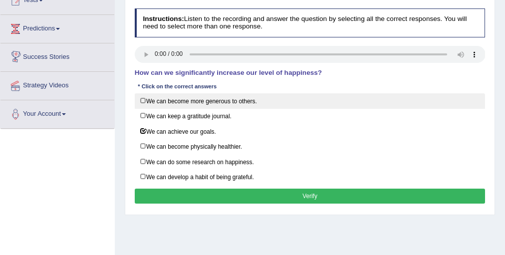
click at [267, 95] on label "We can become more generous to others." at bounding box center [310, 100] width 351 height 15
checkbox input "true"
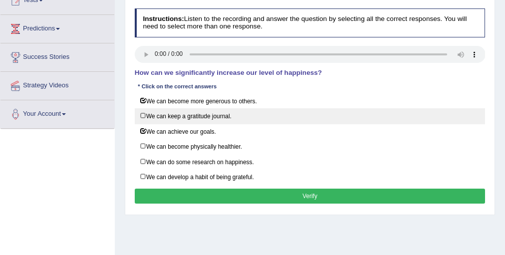
click at [250, 114] on label "We can keep a gratitude journal." at bounding box center [310, 115] width 351 height 15
checkbox input "true"
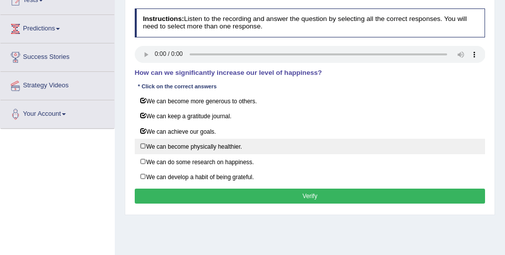
click at [216, 150] on label "We can become physically healthier." at bounding box center [310, 146] width 351 height 15
click at [217, 143] on label "We can become physically healthier." at bounding box center [310, 146] width 351 height 15
checkbox input "false"
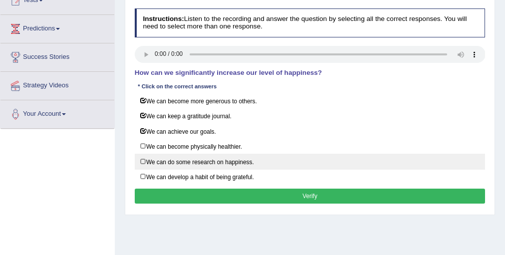
click at [217, 156] on label "We can do some research on happiness." at bounding box center [310, 161] width 351 height 15
checkbox input "true"
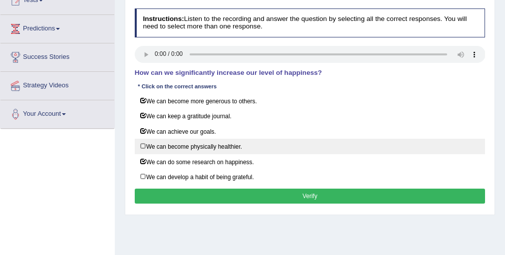
click at [218, 148] on label "We can become physically healthier." at bounding box center [310, 146] width 351 height 15
checkbox input "true"
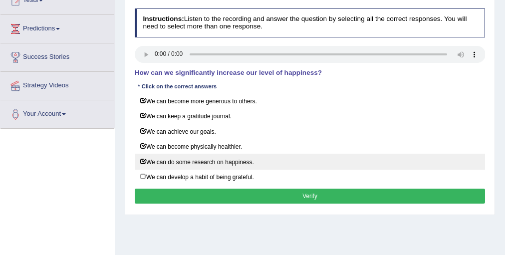
click at [214, 156] on label "We can do some research on happiness." at bounding box center [310, 161] width 351 height 15
checkbox input "false"
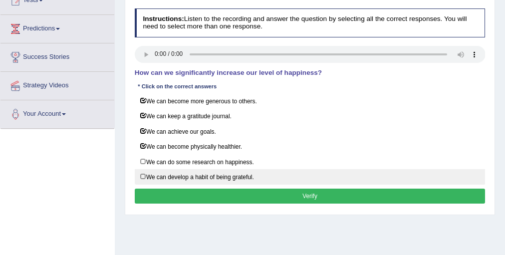
click at [201, 170] on label "We can develop a habit of being grateful." at bounding box center [310, 176] width 351 height 15
checkbox input "true"
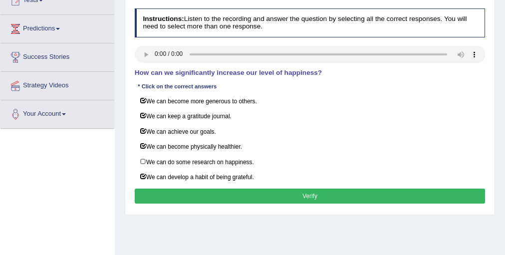
click at [321, 199] on button "Verify" at bounding box center [310, 196] width 351 height 14
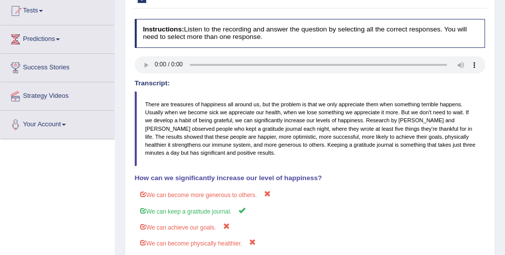
scroll to position [69, 0]
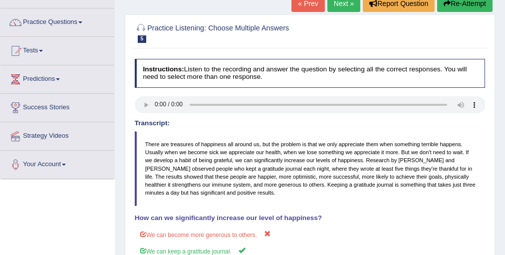
click at [348, 3] on link "Next »" at bounding box center [344, 3] width 33 height 17
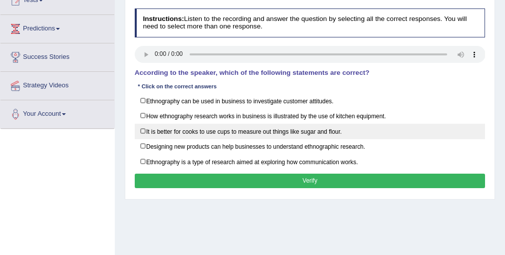
click at [161, 128] on label "It is better for cooks to use cups to measure out things like sugar and flour." at bounding box center [310, 131] width 351 height 15
checkbox input "true"
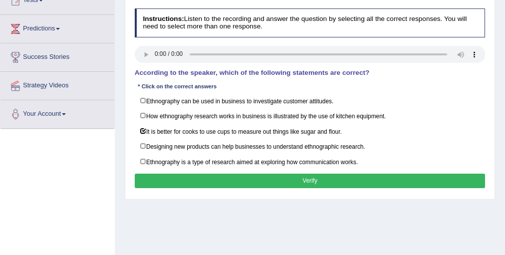
click at [168, 178] on button "Verify" at bounding box center [310, 181] width 351 height 14
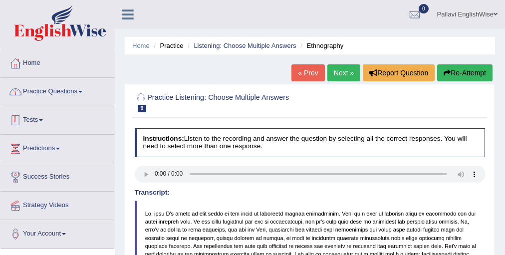
click at [41, 90] on link "Practice Questions" at bounding box center [57, 90] width 114 height 25
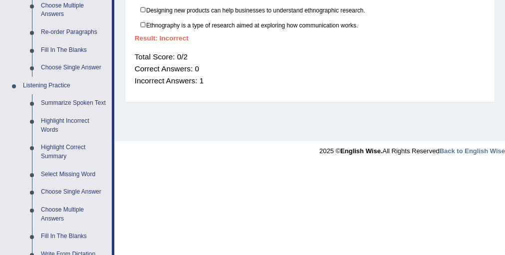
scroll to position [400, 0]
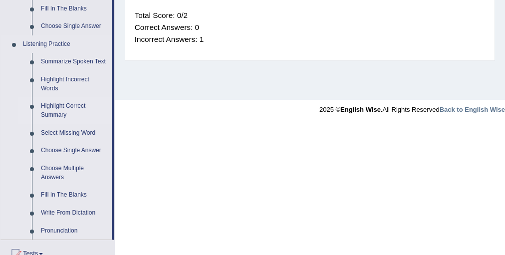
click at [73, 109] on link "Highlight Correct Summary" at bounding box center [73, 110] width 75 height 26
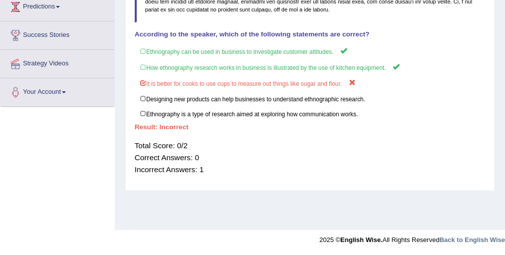
scroll to position [161, 0]
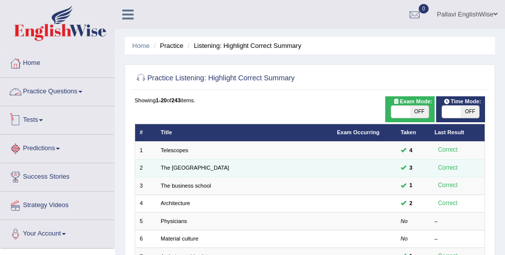
scroll to position [120, 0]
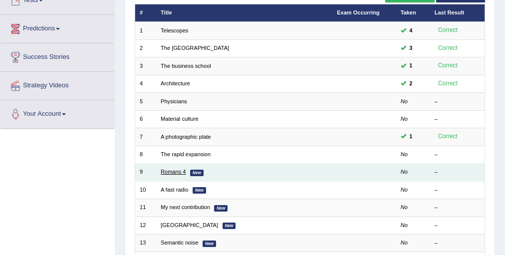
click at [182, 172] on link "Romans 4" at bounding box center [173, 172] width 25 height 6
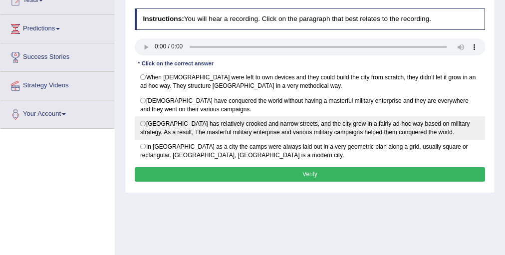
click at [198, 131] on label "[GEOGRAPHIC_DATA] has relatively crooked and narrow streets, and the city grew …" at bounding box center [310, 127] width 351 height 23
radio input "true"
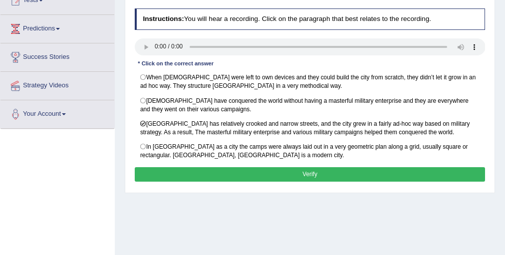
click at [214, 169] on button "Verify" at bounding box center [310, 174] width 351 height 14
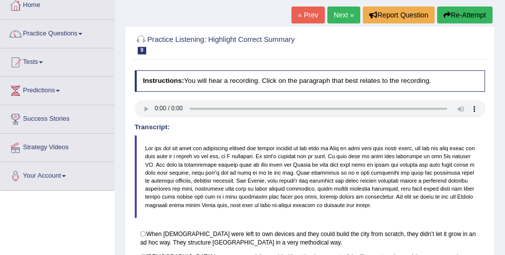
scroll to position [40, 0]
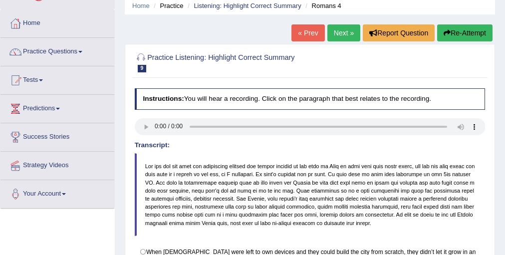
click at [329, 30] on link "Next »" at bounding box center [344, 32] width 33 height 17
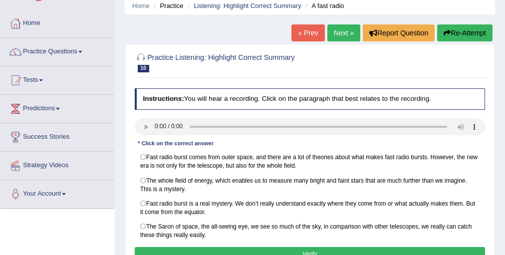
scroll to position [80, 0]
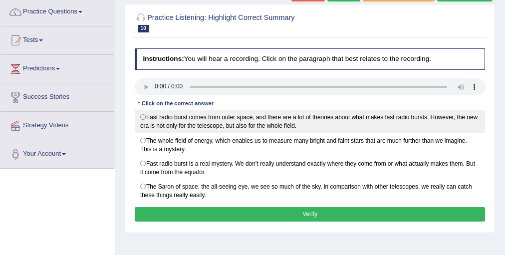
click at [248, 120] on label "Fast radio burst comes from outer space, and there are a lot of theories about …" at bounding box center [310, 121] width 351 height 23
radio input "true"
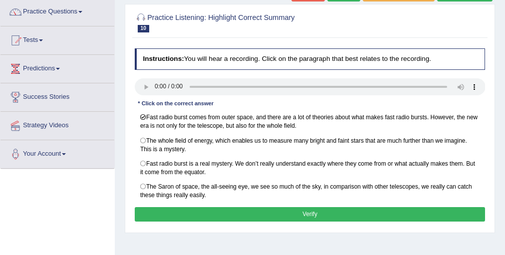
click at [275, 209] on button "Verify" at bounding box center [310, 214] width 351 height 14
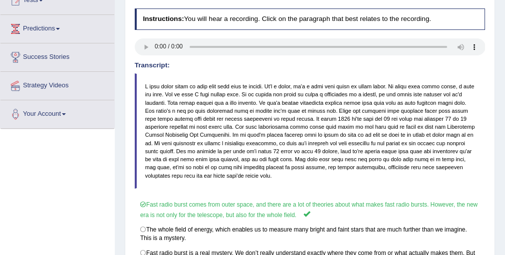
scroll to position [40, 0]
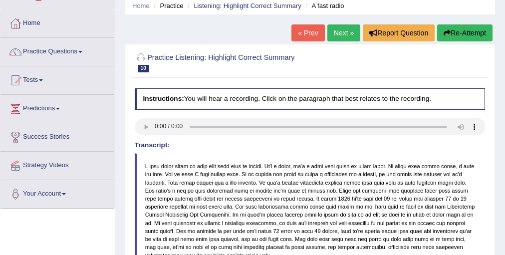
click at [337, 37] on link "Next »" at bounding box center [344, 32] width 33 height 17
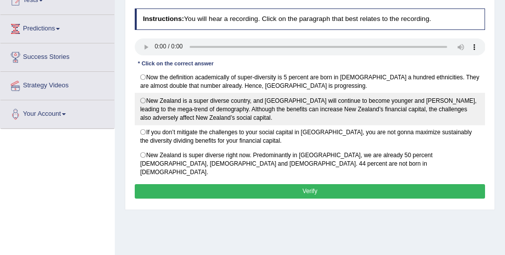
click at [219, 102] on label "New Zealand is a super diverse country, and [GEOGRAPHIC_DATA] will continue to …" at bounding box center [310, 109] width 351 height 32
radio input "true"
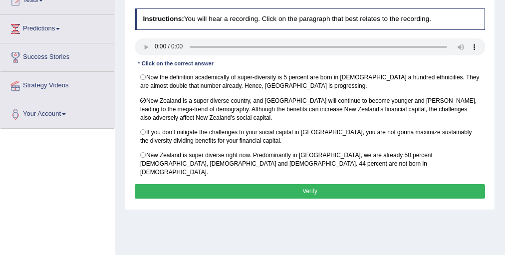
click at [219, 184] on button "Verify" at bounding box center [310, 191] width 351 height 14
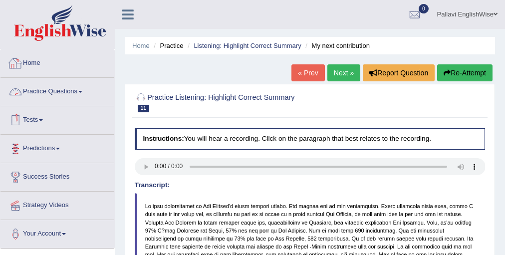
click at [58, 98] on link "Practice Questions" at bounding box center [57, 90] width 114 height 25
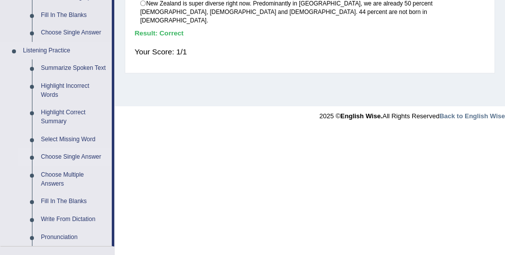
scroll to position [400, 0]
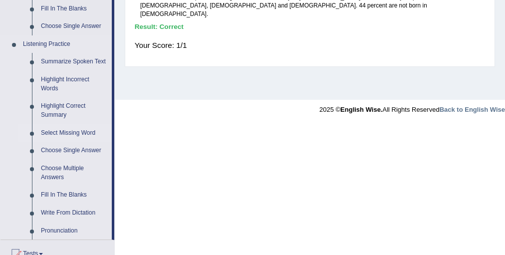
click at [88, 132] on link "Select Missing Word" at bounding box center [73, 133] width 75 height 18
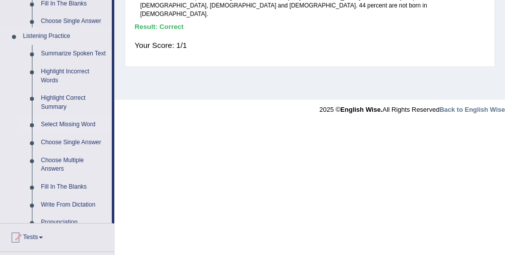
scroll to position [269, 0]
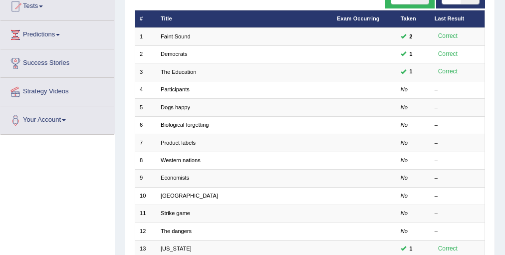
scroll to position [160, 0]
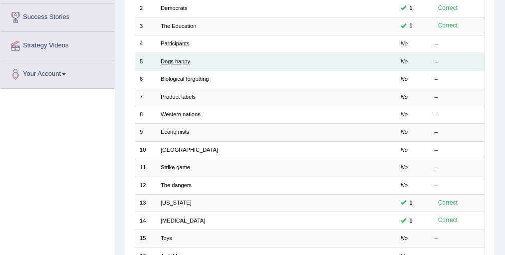
click at [178, 61] on link "Dogs happy" at bounding box center [175, 61] width 29 height 6
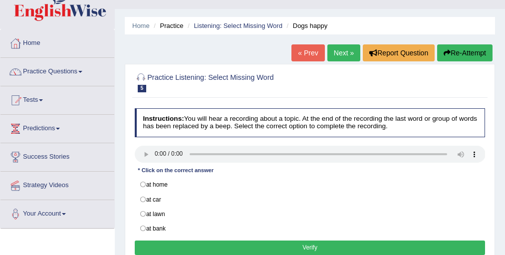
scroll to position [40, 0]
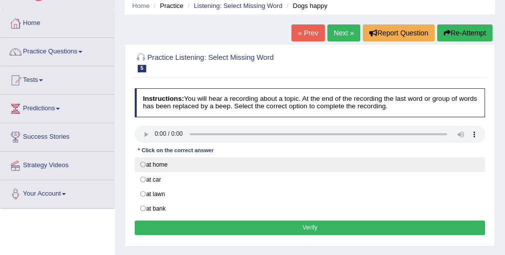
click at [214, 164] on label "at home" at bounding box center [310, 164] width 351 height 15
radio input "true"
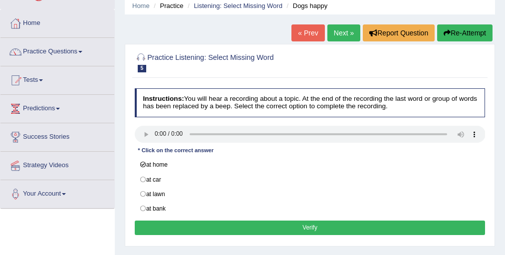
click at [222, 223] on button "Verify" at bounding box center [310, 228] width 351 height 14
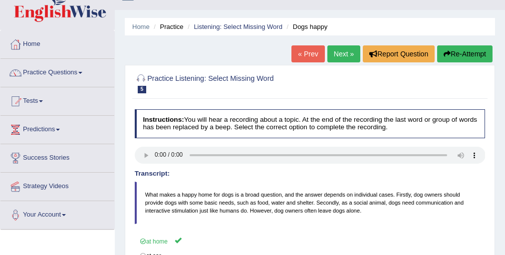
scroll to position [0, 0]
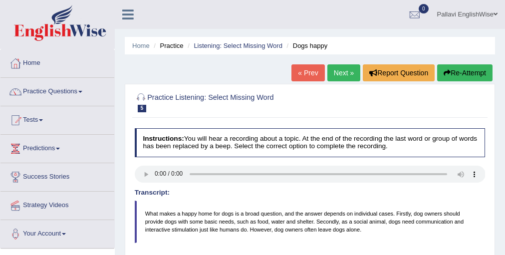
click at [497, 20] on link "Pallavi EnglishWise" at bounding box center [467, 13] width 75 height 26
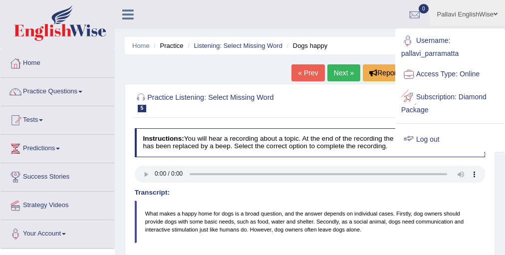
click at [446, 142] on link "Log out" at bounding box center [451, 139] width 108 height 23
